Goal: Transaction & Acquisition: Purchase product/service

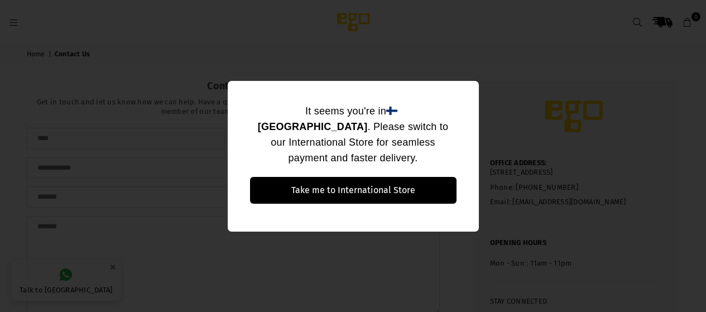
click at [467, 107] on div "It seems you're in [GEOGRAPHIC_DATA] . Please switch to our International Store…" at bounding box center [353, 156] width 251 height 151
click at [597, 26] on div "It seems you're in [GEOGRAPHIC_DATA] . Please switch to our International Store…" at bounding box center [353, 156] width 706 height 312
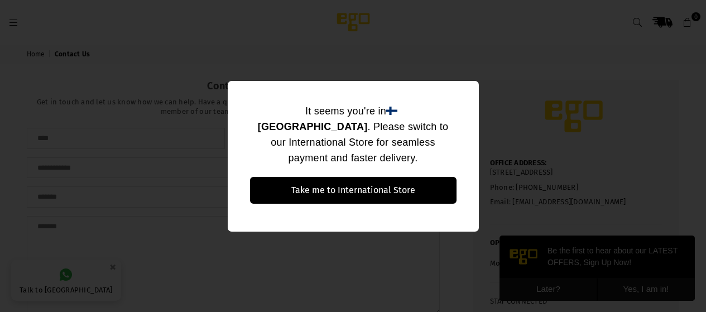
click at [273, 91] on div "It seems you're in [GEOGRAPHIC_DATA] . Please switch to our International Store…" at bounding box center [353, 156] width 251 height 151
click at [8, 51] on div "It seems you're in [GEOGRAPHIC_DATA] . Please switch to our International Store…" at bounding box center [353, 156] width 706 height 312
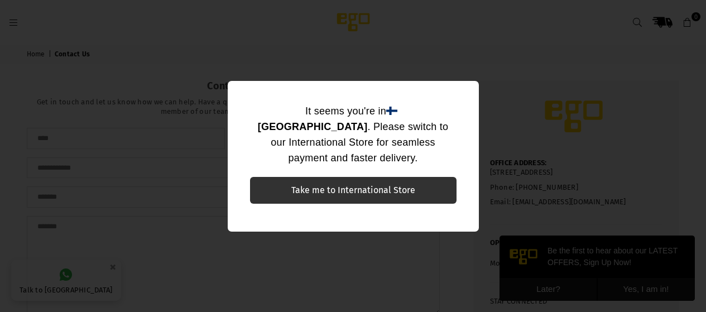
click at [361, 178] on button "Take me to International Store" at bounding box center [353, 190] width 206 height 27
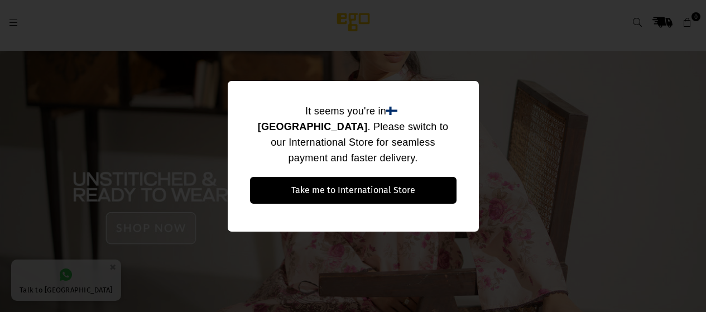
click at [386, 74] on div "It seems you're in [GEOGRAPHIC_DATA] . Please switch to our International Store…" at bounding box center [353, 156] width 706 height 312
drag, startPoint x: 386, startPoint y: 74, endPoint x: 245, endPoint y: 38, distance: 145.0
click at [307, 49] on div "It seems you're in [GEOGRAPHIC_DATA] . Please switch to our International Store…" at bounding box center [353, 156] width 706 height 312
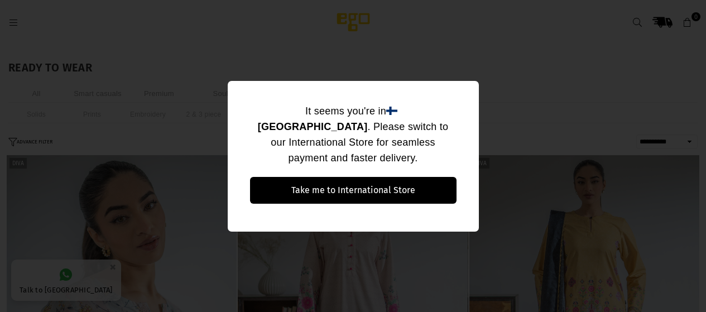
select select "**********"
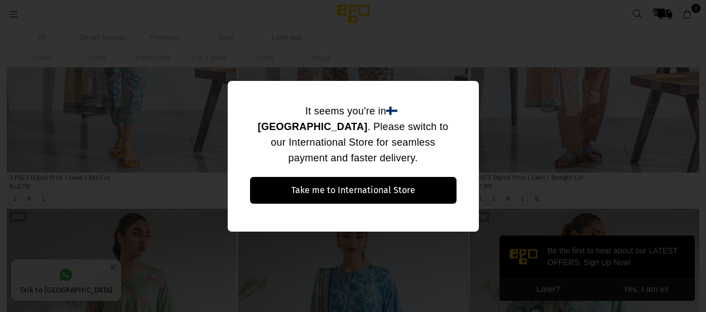
scroll to position [997, 0]
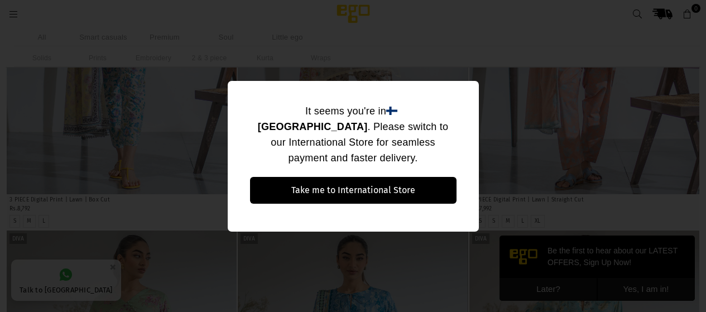
click at [513, 140] on div "It seems you're in [GEOGRAPHIC_DATA] . Please switch to our International Store…" at bounding box center [353, 156] width 706 height 312
drag, startPoint x: 513, startPoint y: 140, endPoint x: 506, endPoint y: 275, distance: 135.1
click at [511, 192] on div "It seems you're in [GEOGRAPHIC_DATA] . Please switch to our International Store…" at bounding box center [353, 156] width 706 height 312
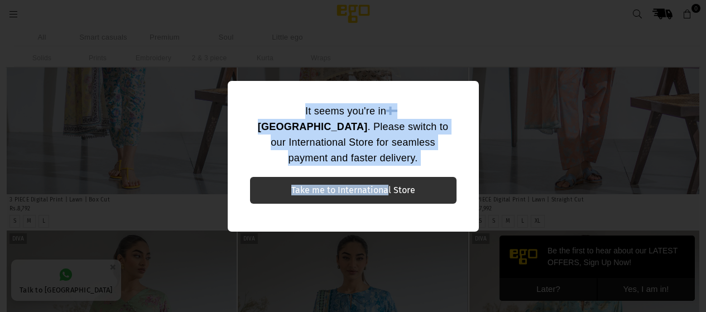
drag, startPoint x: 403, startPoint y: 198, endPoint x: 387, endPoint y: 180, distance: 24.5
click at [387, 181] on div "It seems you're in [GEOGRAPHIC_DATA] . Please switch to our International Store…" at bounding box center [353, 156] width 706 height 312
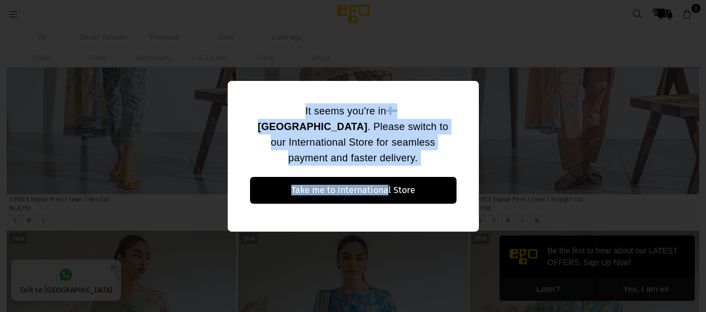
click at [452, 123] on div "It seems you're in Finland . Please switch to our International Store for seaml…" at bounding box center [353, 140] width 206 height 74
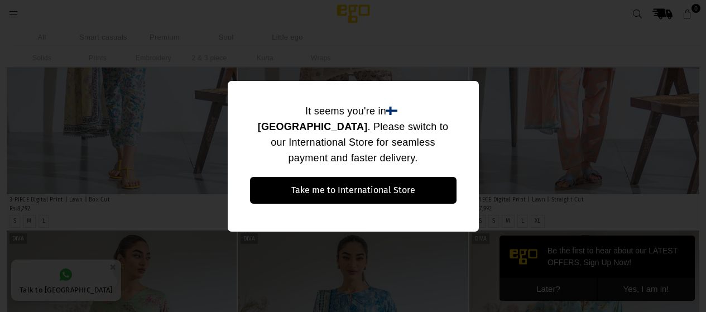
click at [450, 72] on div "It seems you're in [GEOGRAPHIC_DATA] . Please switch to our International Store…" at bounding box center [353, 156] width 706 height 312
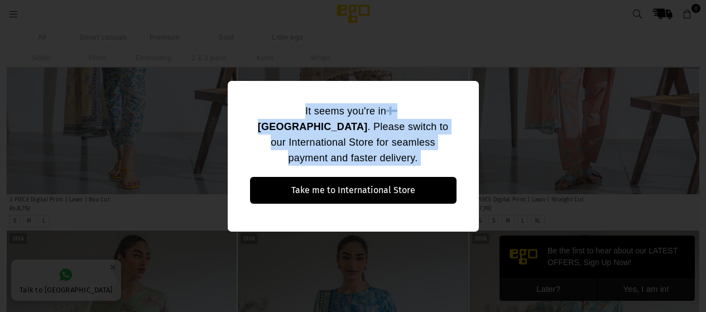
click at [450, 72] on div "It seems you're in [GEOGRAPHIC_DATA] . Please switch to our International Store…" at bounding box center [353, 156] width 706 height 312
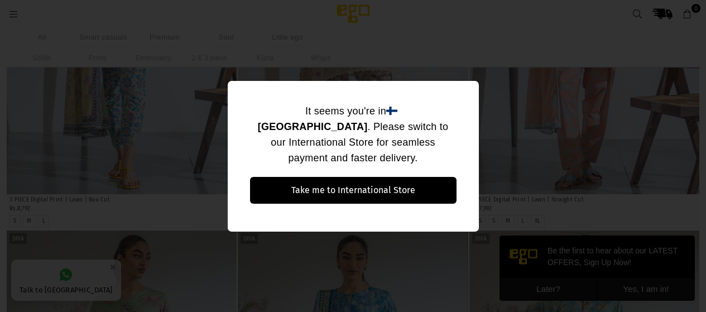
click at [552, 286] on div "It seems you're in [GEOGRAPHIC_DATA] . Please switch to our International Store…" at bounding box center [353, 156] width 706 height 312
click at [552, 287] on div "It seems you're in [GEOGRAPHIC_DATA] . Please switch to our International Store…" at bounding box center [353, 156] width 706 height 312
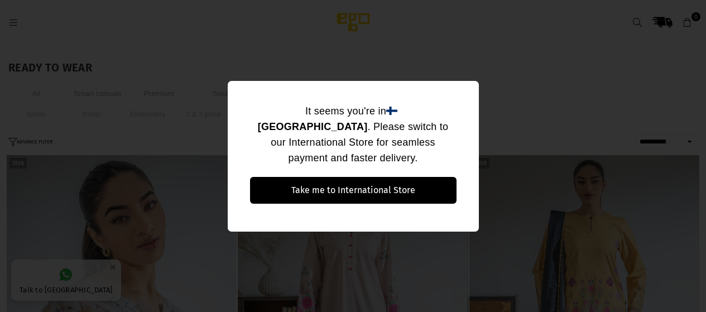
select select "**********"
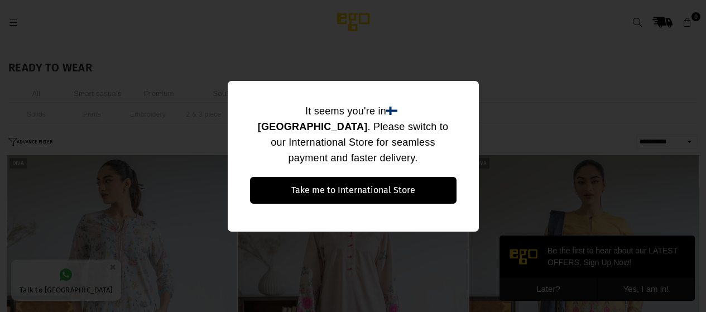
click at [450, 80] on div "It seems you're in [GEOGRAPHIC_DATA] . Please switch to our International Store…" at bounding box center [353, 156] width 706 height 312
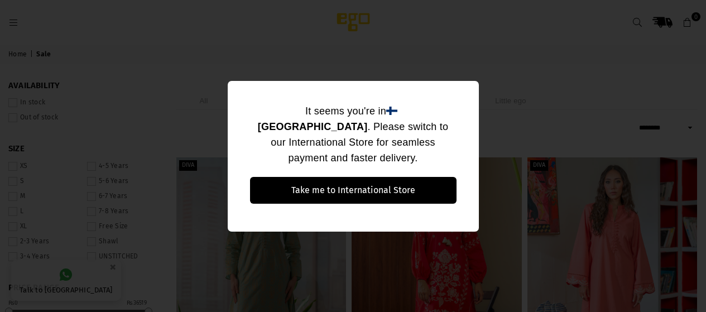
select select "******"
click at [33, 181] on div "It seems you're in [GEOGRAPHIC_DATA] . Please switch to our International Store…" at bounding box center [353, 156] width 706 height 312
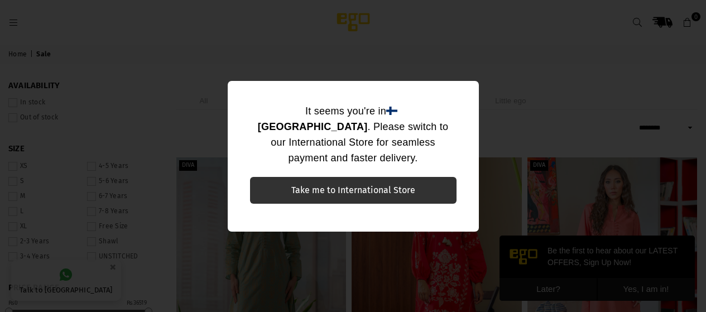
click at [318, 187] on button "Take me to International Store" at bounding box center [353, 190] width 206 height 27
